Goal: Check status: Check status

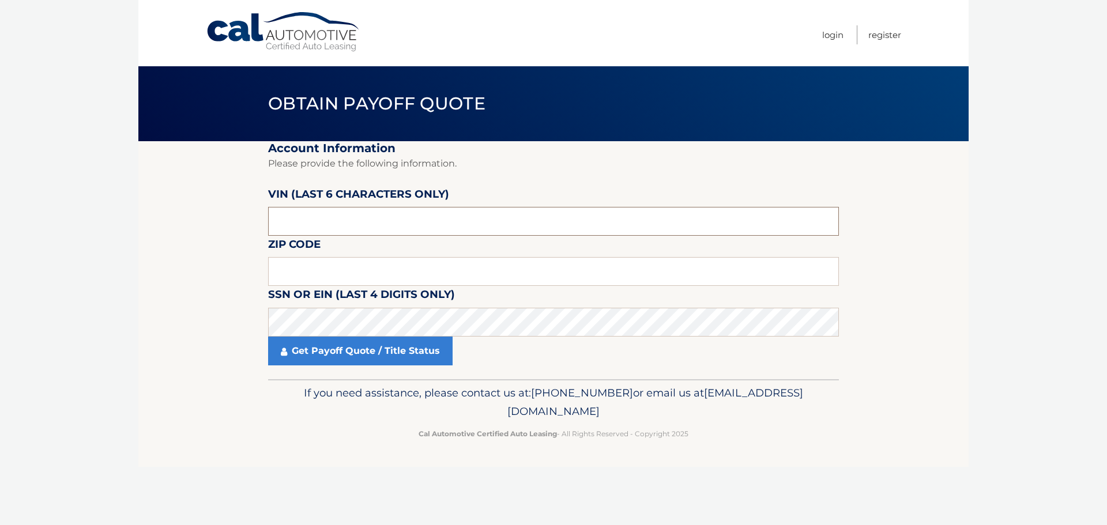
click at [356, 227] on input "text" at bounding box center [553, 221] width 571 height 29
paste input "58ADZ1"
click at [354, 231] on input "58ADZ1" at bounding box center [553, 221] width 571 height 29
paste input "135084"
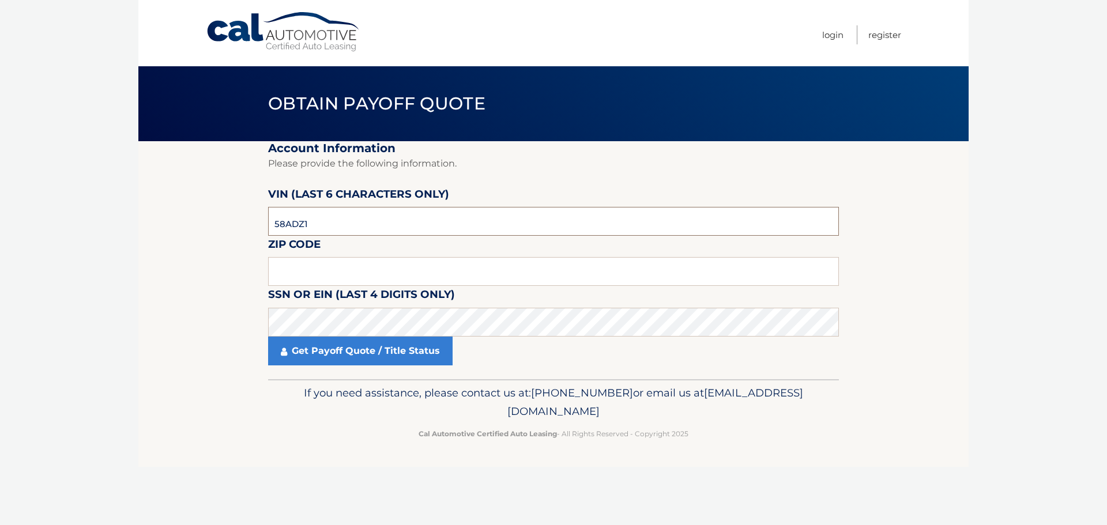
type input "135084"
click at [338, 275] on input "text" at bounding box center [553, 271] width 571 height 29
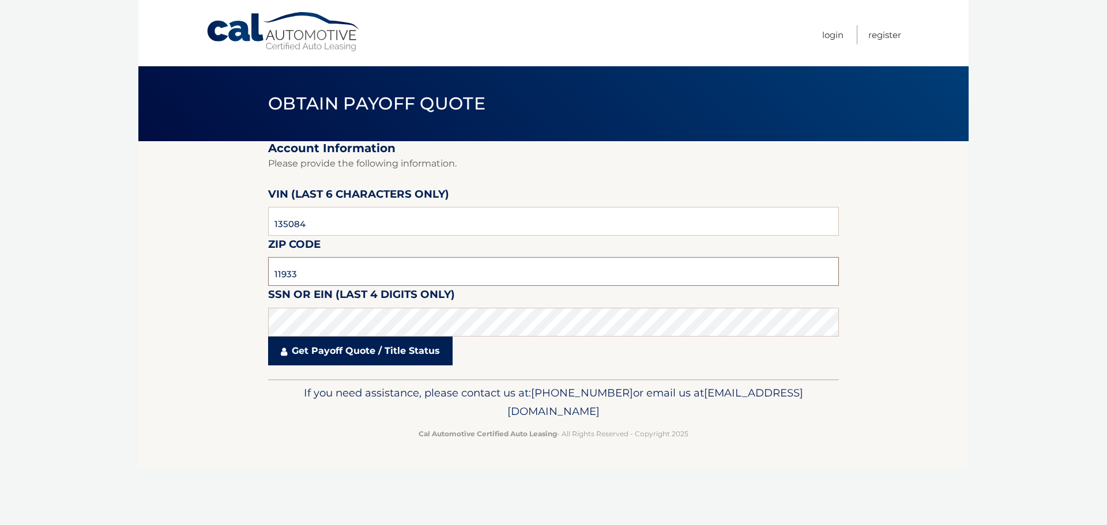
type input "11933"
click at [367, 353] on link "Get Payoff Quote / Title Status" at bounding box center [360, 351] width 185 height 29
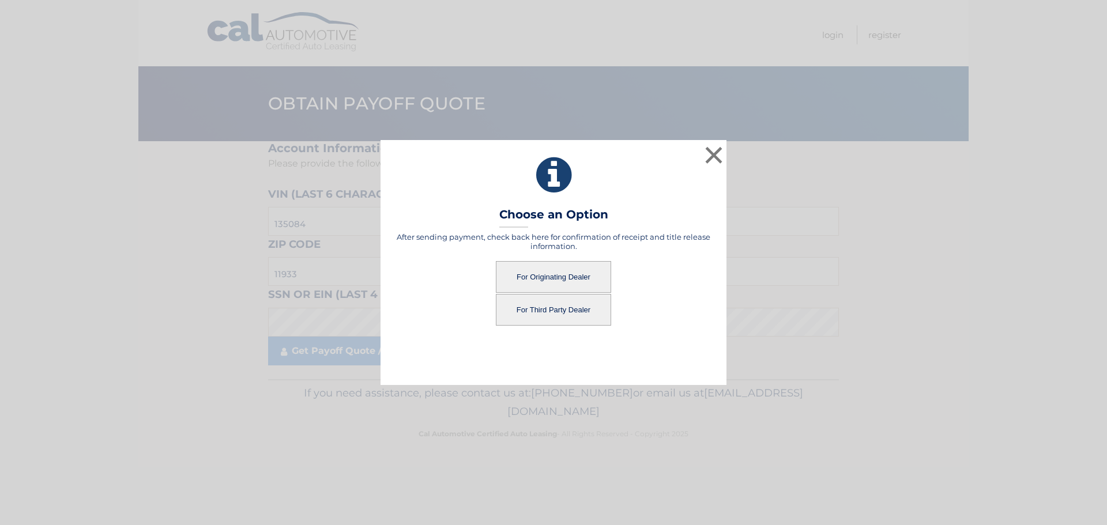
click at [531, 282] on button "For Originating Dealer" at bounding box center [553, 277] width 115 height 32
click at [572, 280] on button "For Originating Dealer" at bounding box center [553, 277] width 115 height 32
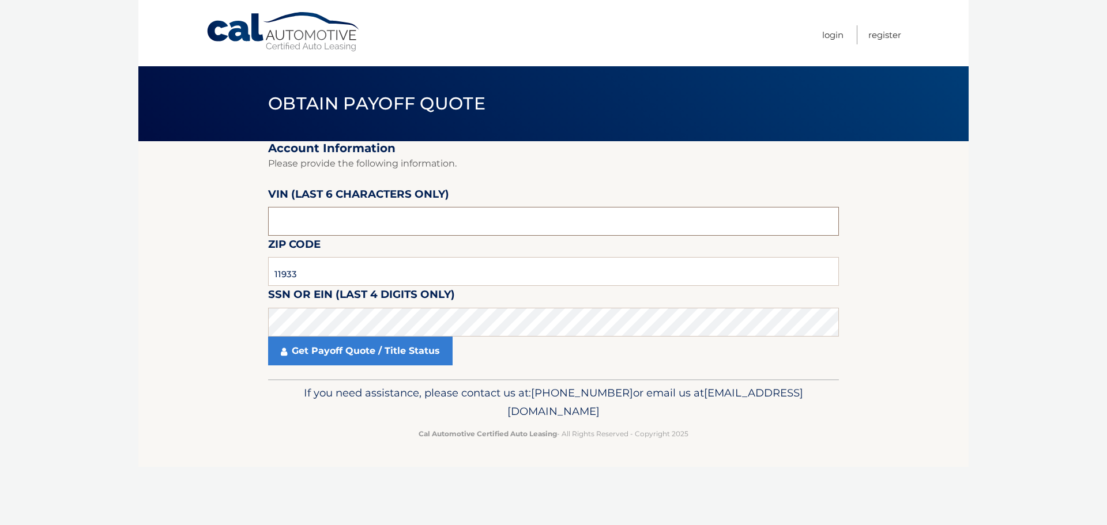
click at [326, 224] on input "text" at bounding box center [553, 221] width 571 height 29
paste input "135084"
type input "135084"
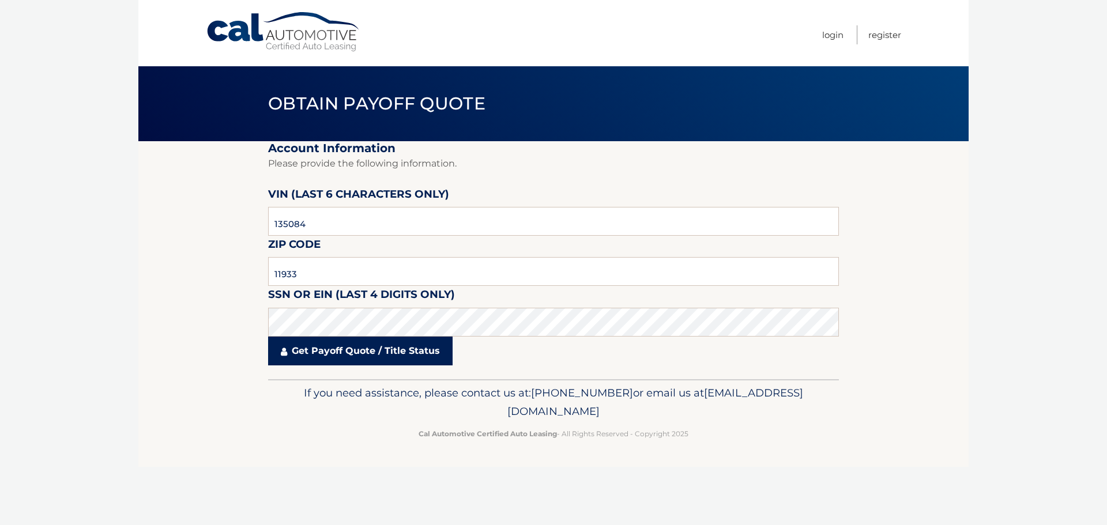
click at [352, 355] on link "Get Payoff Quote / Title Status" at bounding box center [360, 351] width 185 height 29
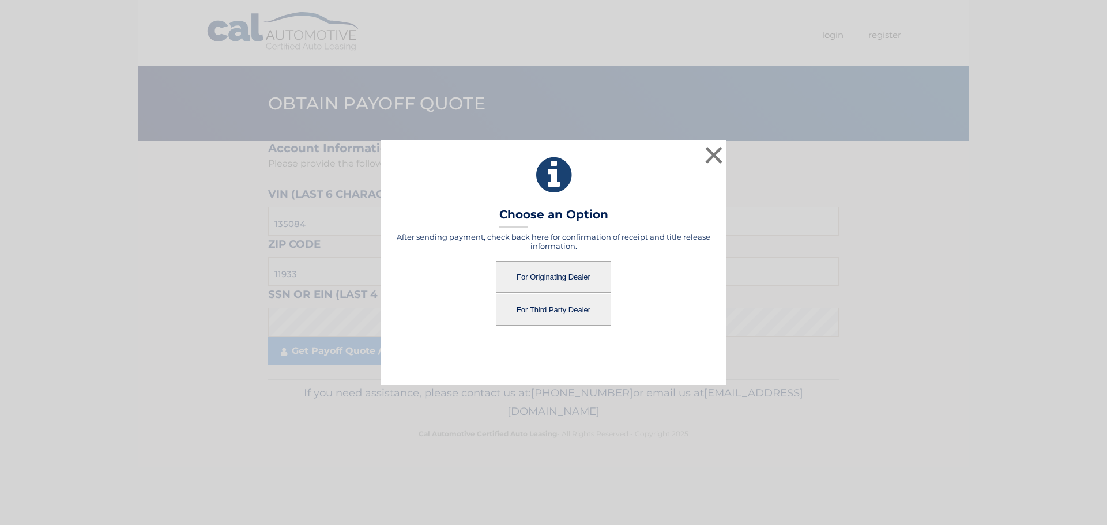
click at [529, 280] on button "For Originating Dealer" at bounding box center [553, 277] width 115 height 32
click at [569, 277] on button "For Originating Dealer" at bounding box center [553, 277] width 115 height 32
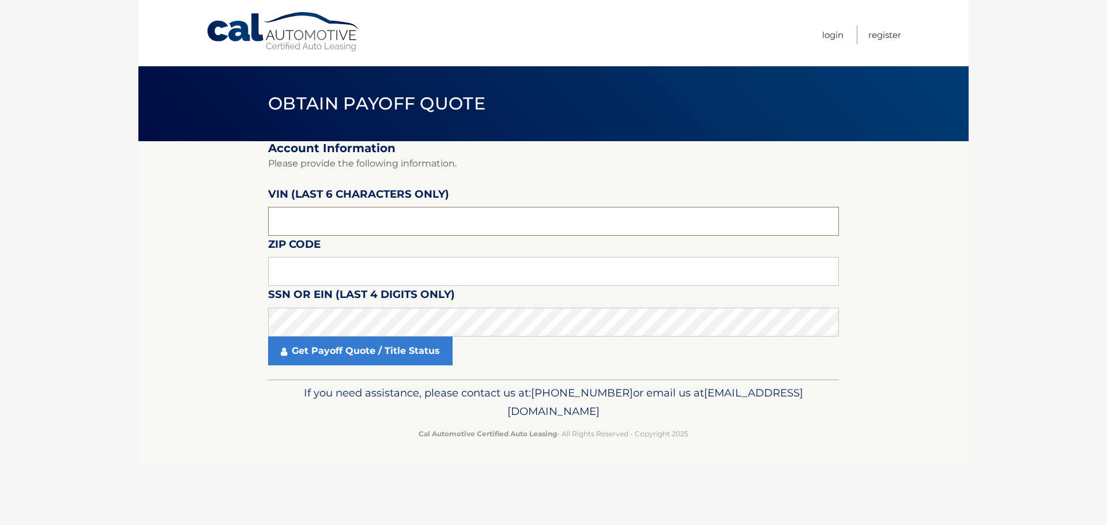
click at [355, 221] on input "text" at bounding box center [553, 221] width 571 height 29
paste input "135084"
type input "135084"
click at [345, 262] on input "text" at bounding box center [553, 271] width 571 height 29
type input "11933"
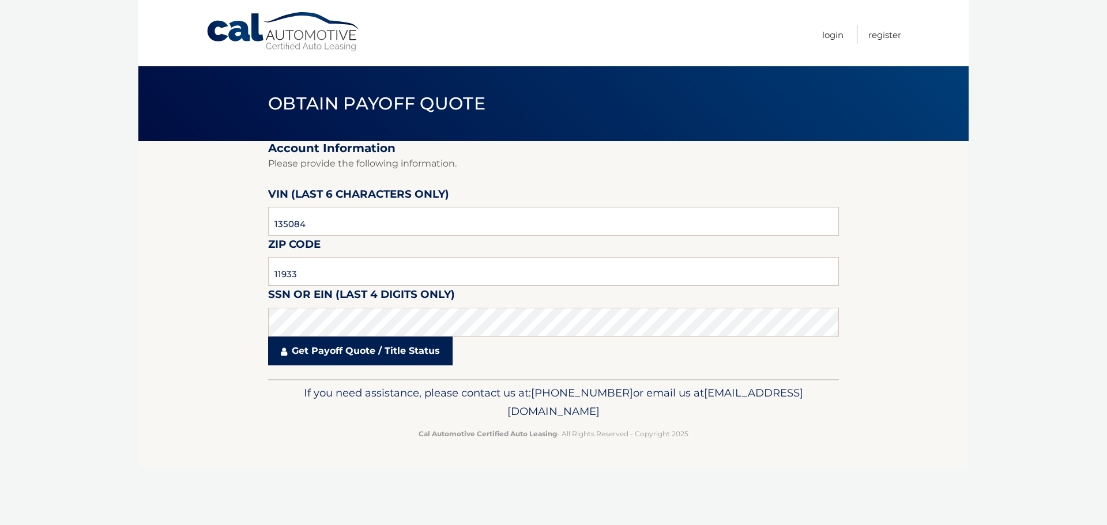
click at [339, 359] on link "Get Payoff Quote / Title Status" at bounding box center [360, 351] width 185 height 29
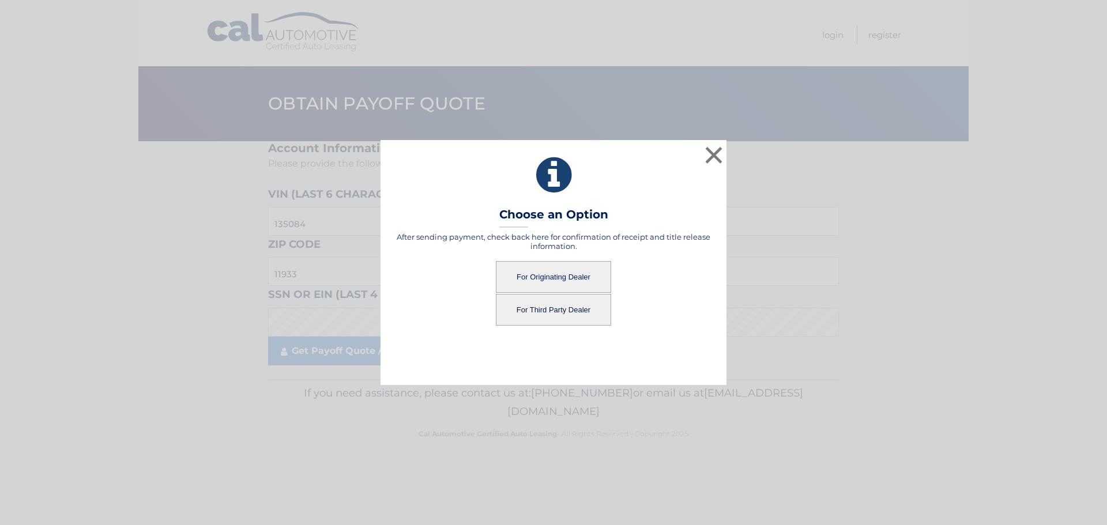
click at [555, 267] on button "For Originating Dealer" at bounding box center [553, 277] width 115 height 32
click at [557, 278] on button "For Originating Dealer" at bounding box center [553, 277] width 115 height 32
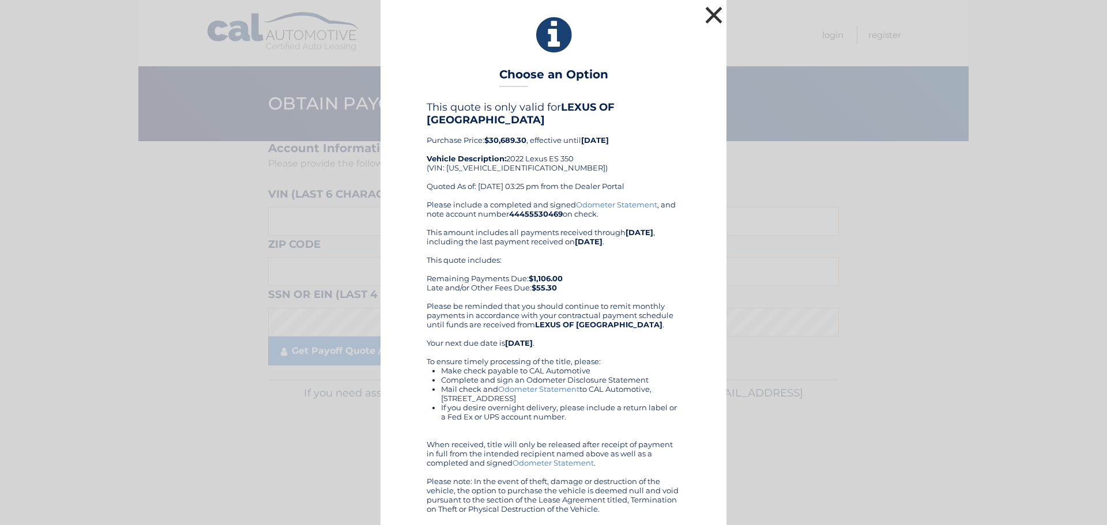
click at [707, 14] on button "×" at bounding box center [713, 14] width 23 height 23
